Goal: Information Seeking & Learning: Compare options

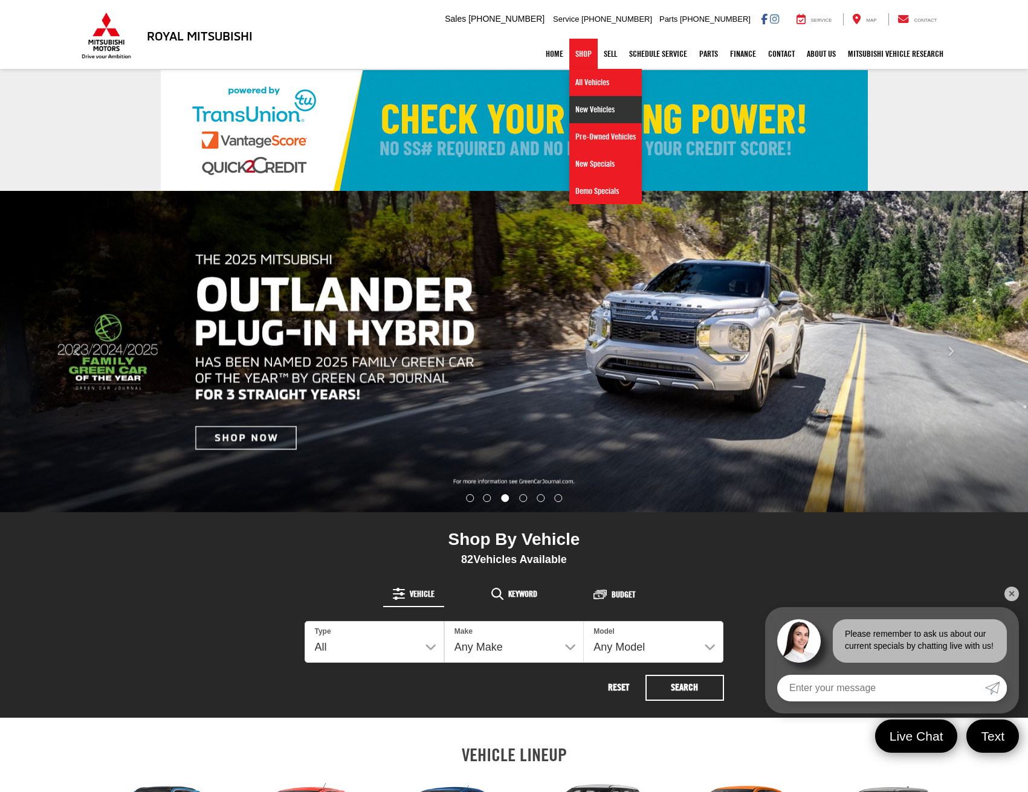
click at [596, 106] on link "New Vehicles" at bounding box center [605, 109] width 72 height 27
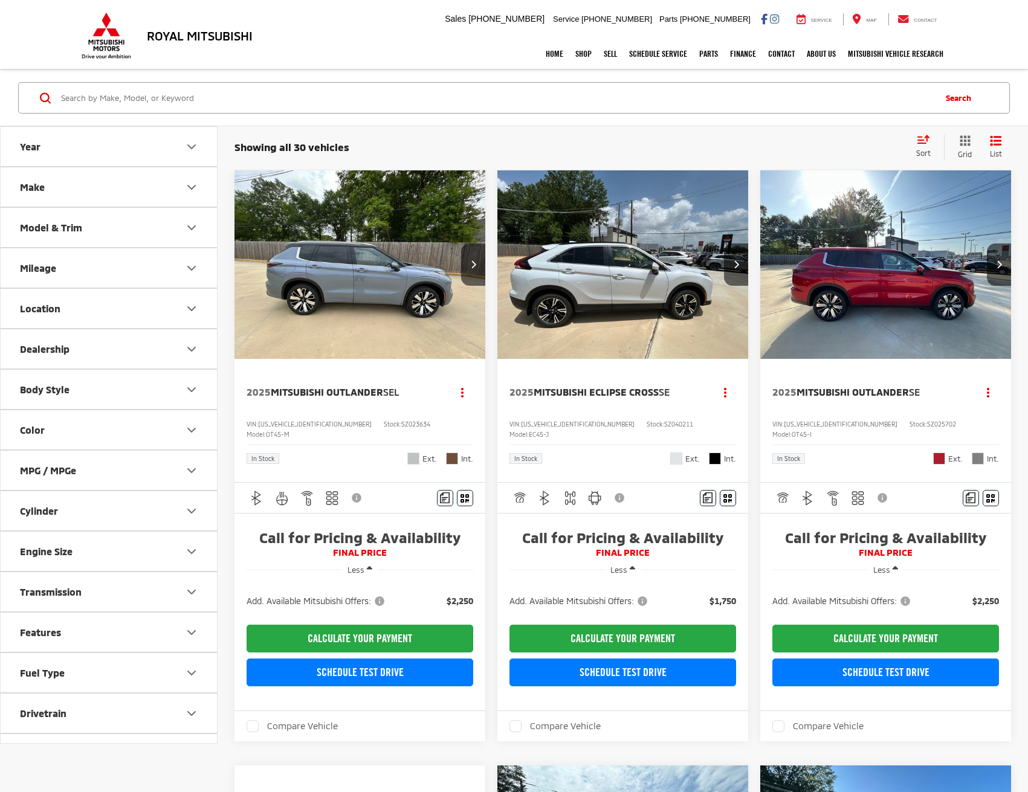
click at [44, 227] on div "Model & Trim" at bounding box center [51, 227] width 62 height 11
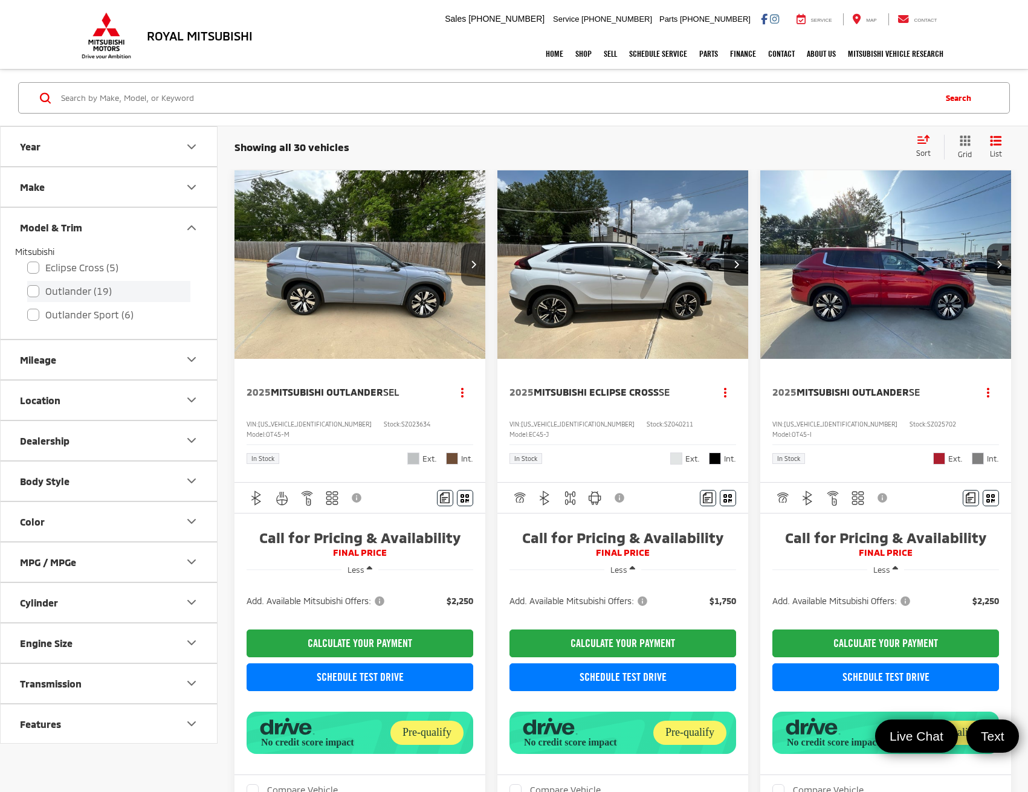
click at [60, 292] on label "Outlander (19)" at bounding box center [108, 291] width 163 height 21
click at [28, 284] on input "Outlander (19)" at bounding box center [27, 283] width 1 height 1
checkbox input "true"
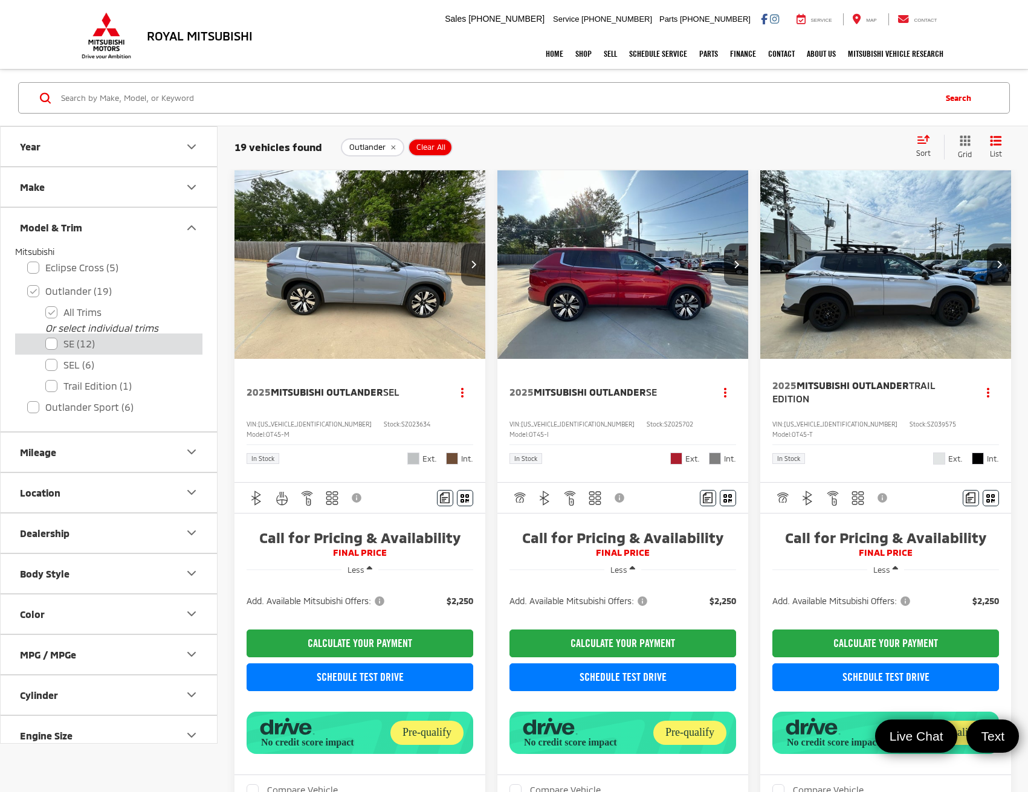
click at [74, 344] on label "SE (12)" at bounding box center [117, 343] width 145 height 21
click at [46, 337] on input "SE (12)" at bounding box center [45, 336] width 1 height 1
checkbox input "true"
checkbox input "false"
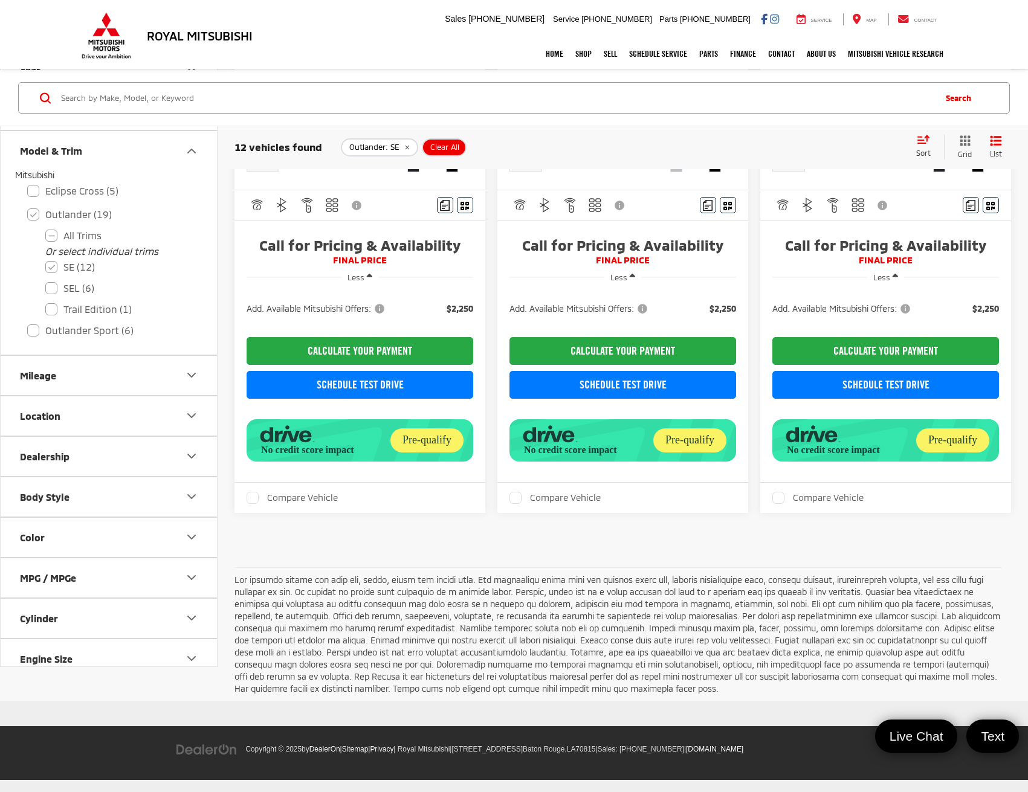
scroll to position [2410, 0]
